Goal: Information Seeking & Learning: Learn about a topic

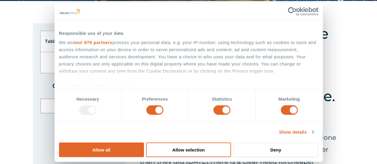
scroll to position [139, 0]
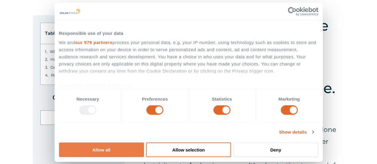
click at [144, 143] on button "Allow all" at bounding box center [101, 150] width 85 height 15
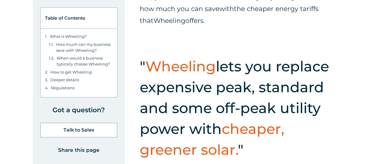
scroll to position [1818, 0]
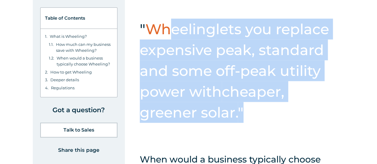
drag, startPoint x: 212, startPoint y: 63, endPoint x: 287, endPoint y: 121, distance: 95.3
click at [287, 121] on h2 "" Wheeling lets you replace expensive peak, standard and some off-peak utility …" at bounding box center [242, 71] width 205 height 104
click at [237, 115] on span "cheaper, greener solar." at bounding box center [212, 102] width 145 height 38
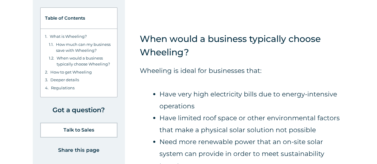
scroll to position [1943, 0]
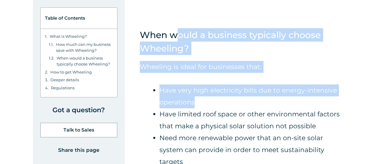
drag, startPoint x: 179, startPoint y: 35, endPoint x: 224, endPoint y: 106, distance: 83.9
click at [224, 106] on li "Have very high electricity bills due to energy-intensive operations" at bounding box center [252, 97] width 185 height 24
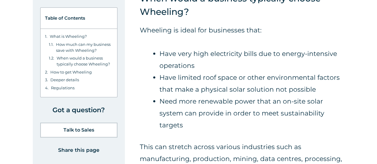
scroll to position [1980, 0]
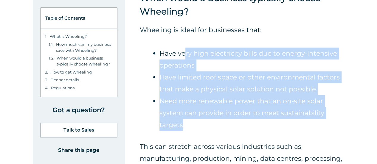
drag, startPoint x: 215, startPoint y: 90, endPoint x: 239, endPoint y: 120, distance: 38.5
click at [239, 120] on ul "Have very high electricity bills due to energy-intensive operations Have limite…" at bounding box center [252, 89] width 185 height 83
click at [239, 120] on li "Need more renewable power that an on-site solar system can provide in order to …" at bounding box center [252, 113] width 185 height 36
drag, startPoint x: 248, startPoint y: 121, endPoint x: 165, endPoint y: 49, distance: 110.3
click at [165, 49] on ul "Have very high electricity bills due to energy-intensive operations Have limite…" at bounding box center [252, 89] width 185 height 83
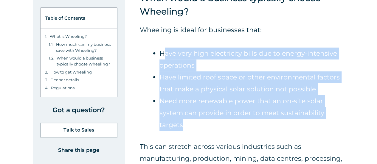
click at [165, 49] on li "Have very high electricity bills due to energy-intensive operations" at bounding box center [252, 60] width 185 height 24
drag, startPoint x: 165, startPoint y: 49, endPoint x: 227, endPoint y: 123, distance: 97.0
click at [227, 123] on ul "Have very high electricity bills due to energy-intensive operations Have limite…" at bounding box center [252, 89] width 185 height 83
click at [227, 123] on li "Need more renewable power that an on-site solar system can provide in order to …" at bounding box center [252, 113] width 185 height 36
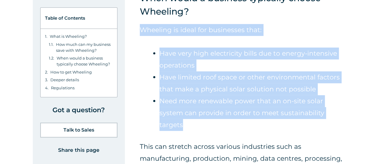
drag, startPoint x: 227, startPoint y: 123, endPoint x: 138, endPoint y: 25, distance: 132.1
drag, startPoint x: 138, startPoint y: 25, endPoint x: 216, endPoint y: 126, distance: 127.7
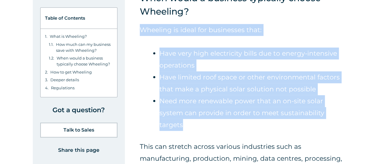
click at [216, 126] on li "Need more renewable power that an on-site solar system can provide in order to …" at bounding box center [252, 113] width 185 height 36
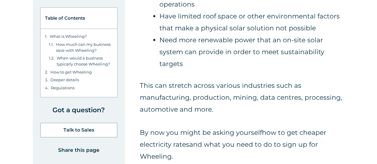
scroll to position [2044, 0]
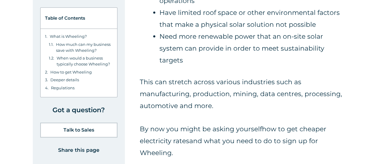
click at [186, 93] on span "This can stretch across various industries such as manufacturing, production, m…" at bounding box center [241, 94] width 202 height 32
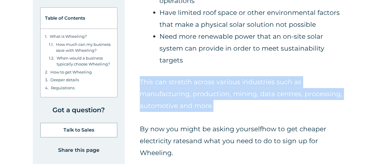
click at [186, 93] on span "This can stretch across various industries such as manufacturing, production, m…" at bounding box center [241, 94] width 202 height 32
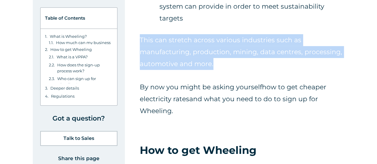
scroll to position [2087, 0]
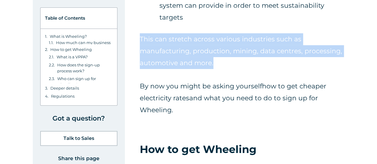
click at [177, 97] on span "how to get cheaper electricity rates" at bounding box center [233, 92] width 187 height 20
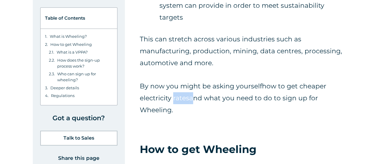
click at [177, 97] on span "how to get cheaper electricity rates" at bounding box center [233, 92] width 187 height 20
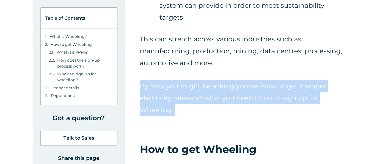
click at [177, 97] on span "how to get cheaper electricity rates" at bounding box center [233, 92] width 187 height 20
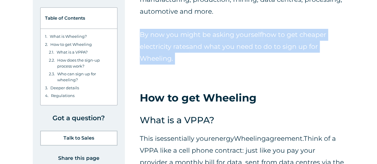
scroll to position [2190, 0]
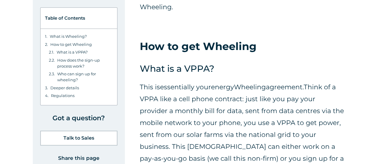
click at [197, 91] on span "essentially your" at bounding box center [185, 87] width 51 height 8
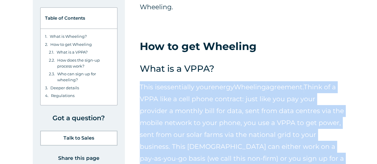
click at [197, 91] on span "essentially your" at bounding box center [185, 87] width 51 height 8
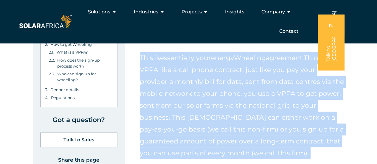
scroll to position [2215, 0]
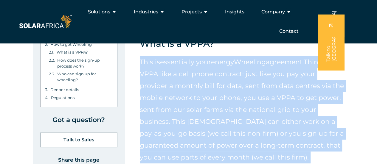
click at [197, 91] on p "This is essentially your energy Wheeling agreement. Think of a VPPA like a cell…" at bounding box center [242, 109] width 205 height 107
